Goal: Task Accomplishment & Management: Manage account settings

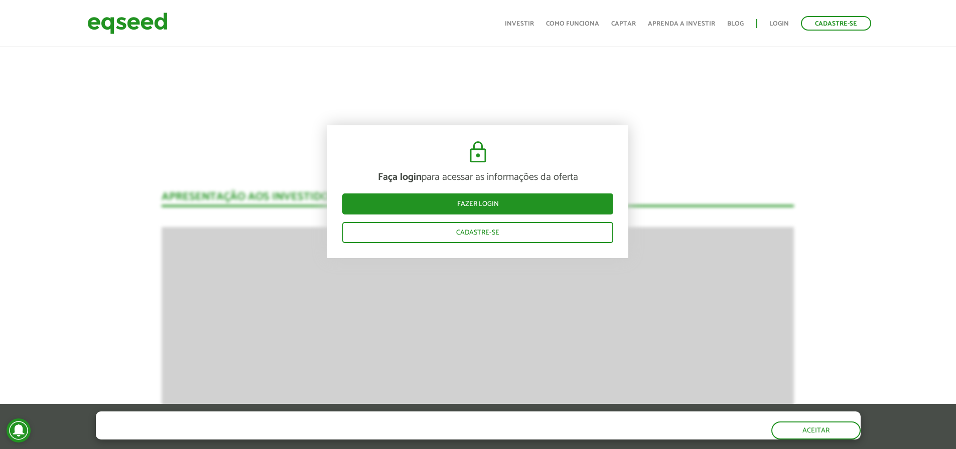
scroll to position [1451, 0]
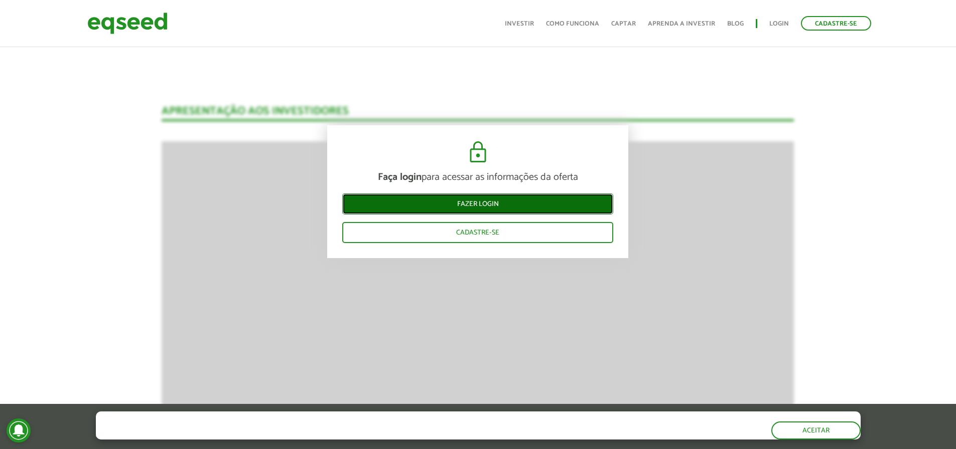
click at [485, 208] on link "Fazer login" at bounding box center [477, 204] width 271 height 21
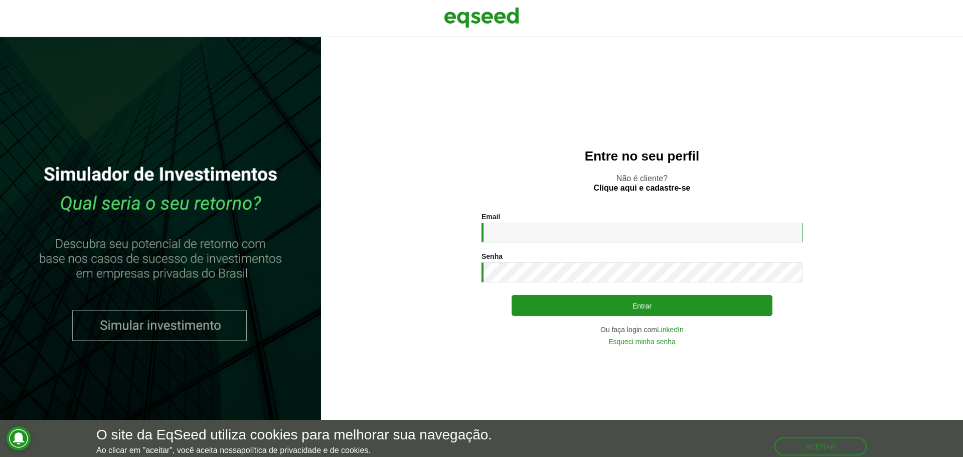
click at [566, 239] on input "Email *" at bounding box center [642, 233] width 321 height 20
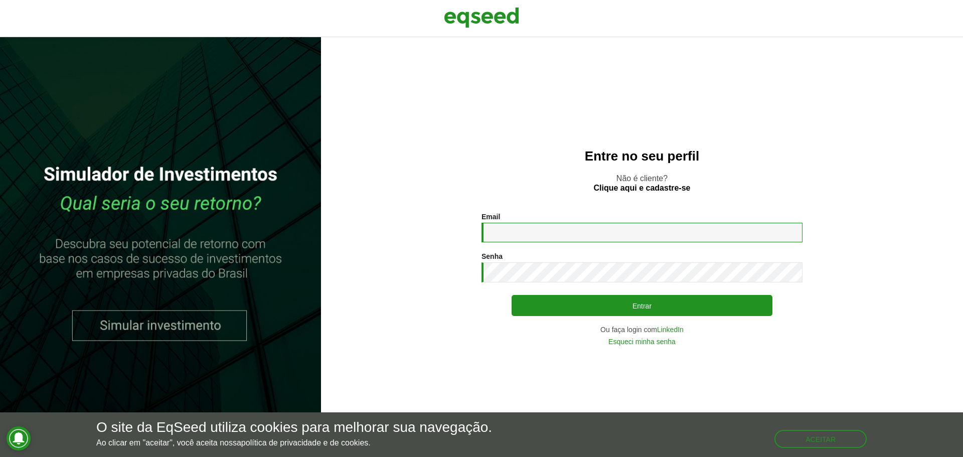
click at [788, 240] on input "Email *" at bounding box center [642, 233] width 321 height 20
click at [0, 456] on com-1password-button at bounding box center [0, 457] width 0 height 0
click at [574, 228] on input "Email *" at bounding box center [642, 233] width 321 height 20
click at [583, 239] on input "Email *" at bounding box center [642, 233] width 321 height 20
